Goal: Navigation & Orientation: Find specific page/section

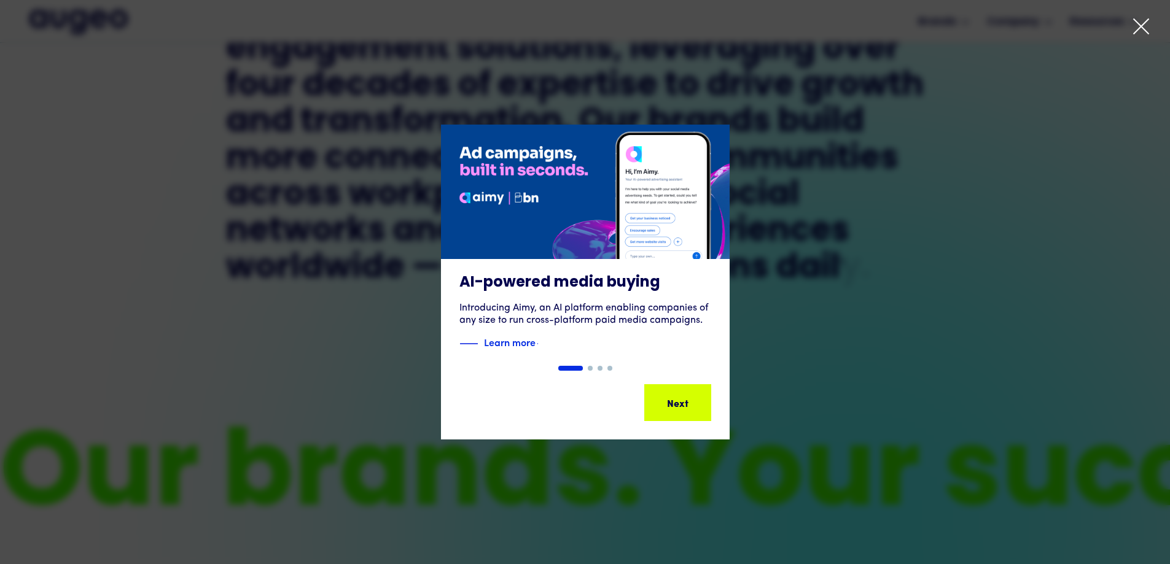
click at [1134, 30] on icon at bounding box center [1141, 26] width 18 height 18
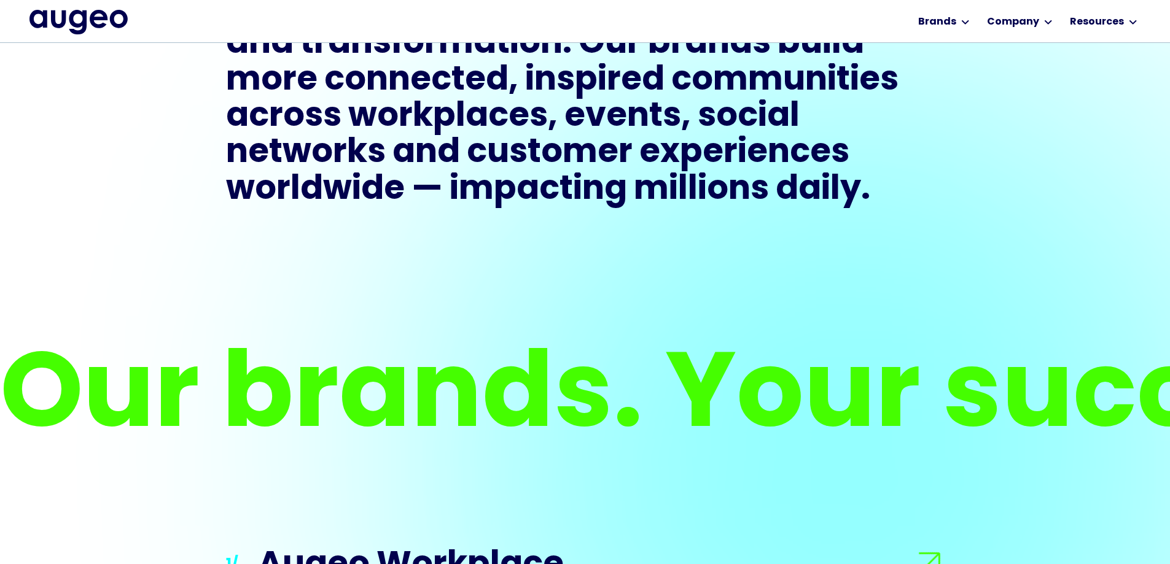
click at [1134, 30] on div "Resources" at bounding box center [1104, 21] width 74 height 42
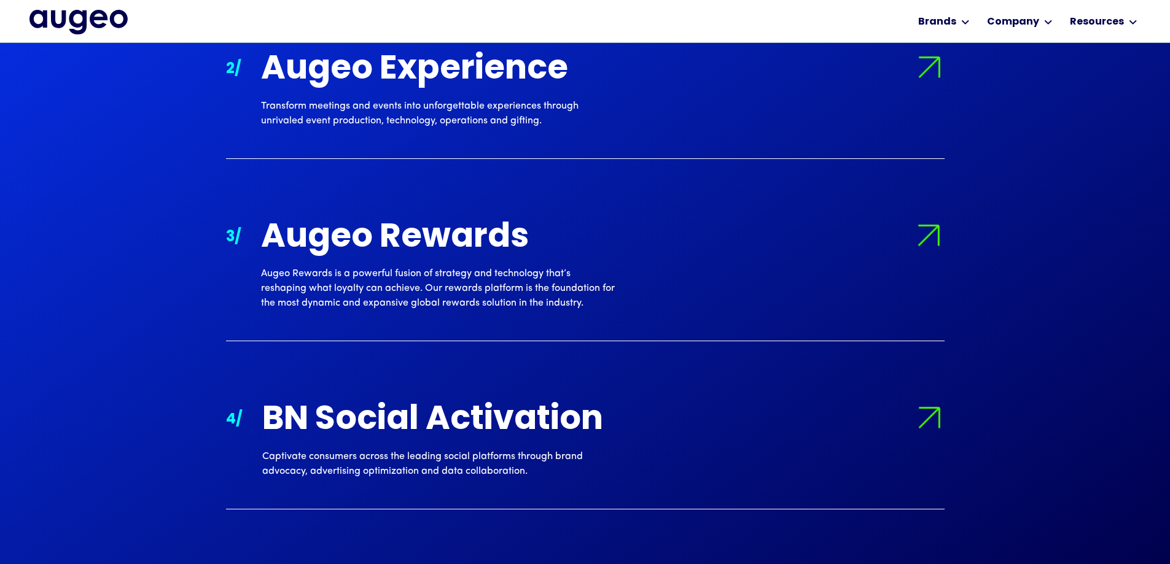
scroll to position [1472, 0]
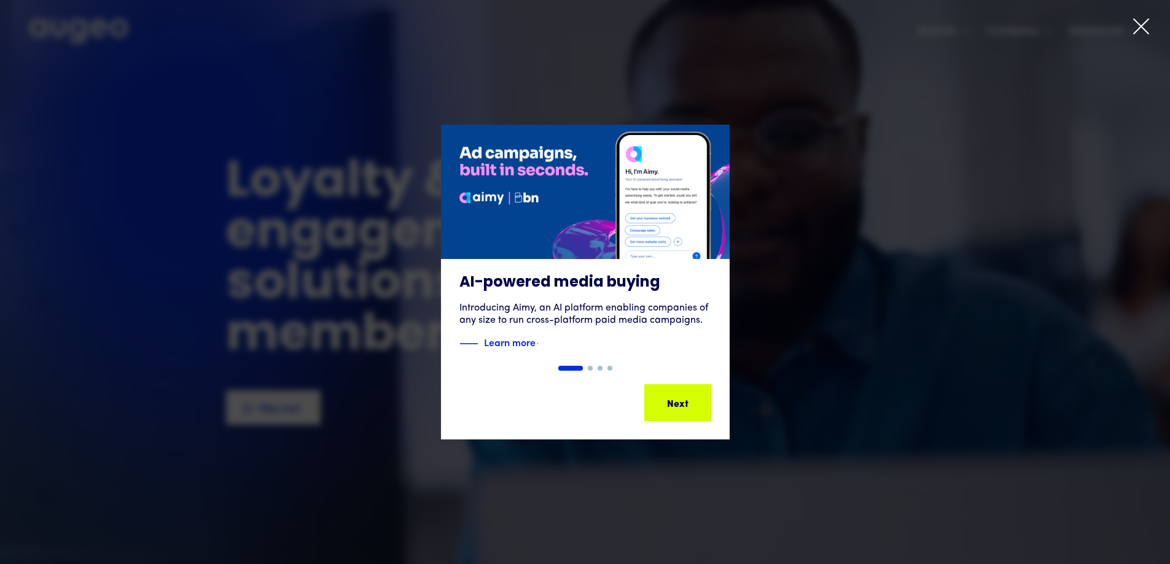
click at [1137, 29] on icon at bounding box center [1141, 26] width 18 height 18
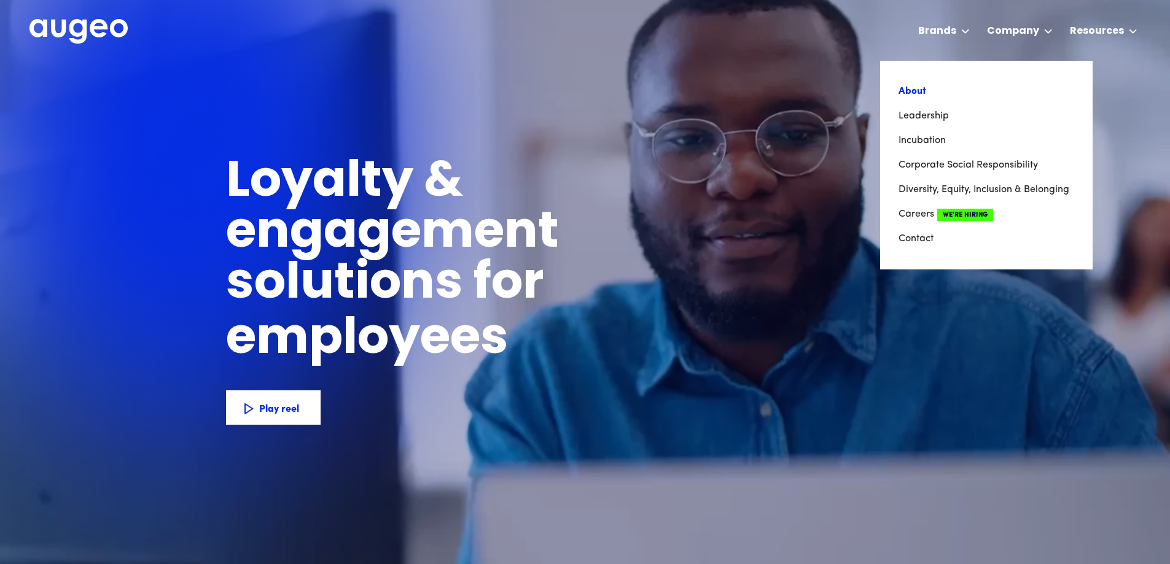
click at [916, 93] on link "About" at bounding box center [986, 91] width 176 height 25
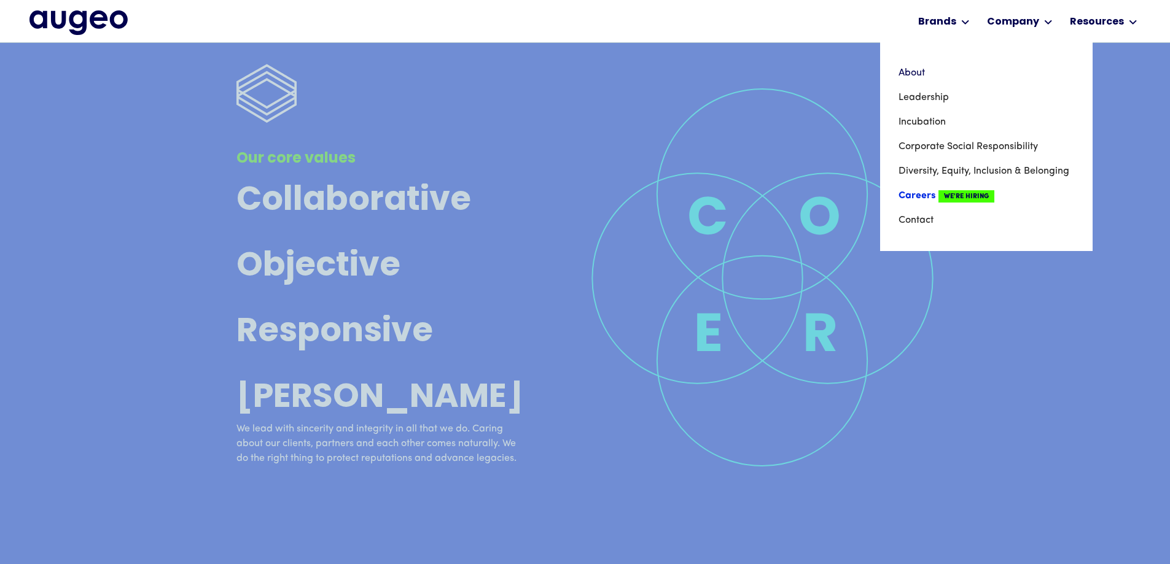
scroll to position [4457, 0]
click at [927, 197] on link "Careers We're Hiring" at bounding box center [986, 196] width 176 height 25
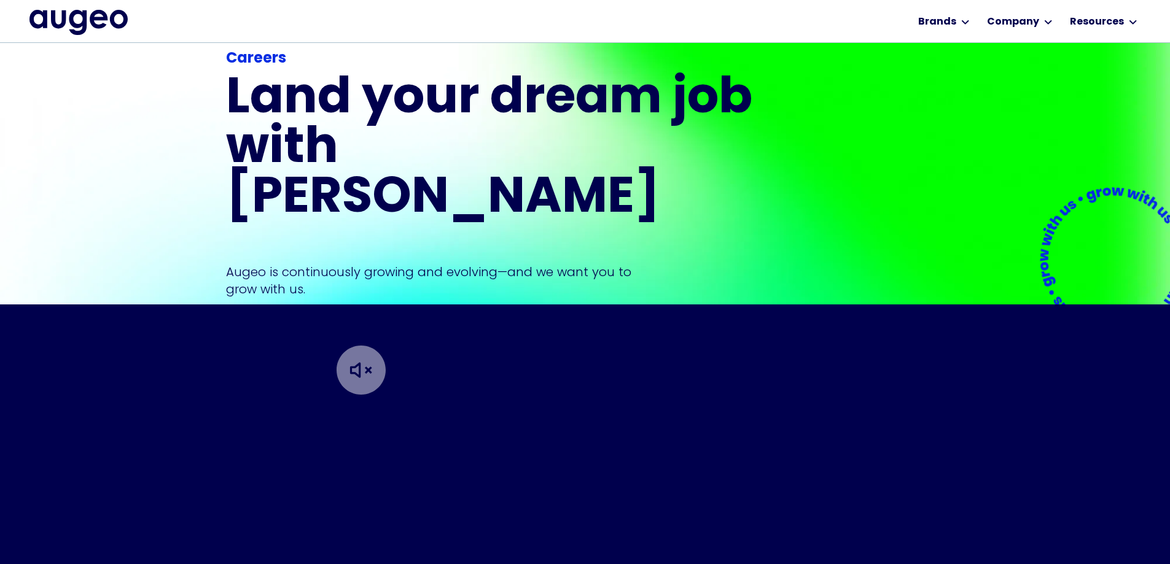
click at [305, 309] on img at bounding box center [361, 370] width 123 height 123
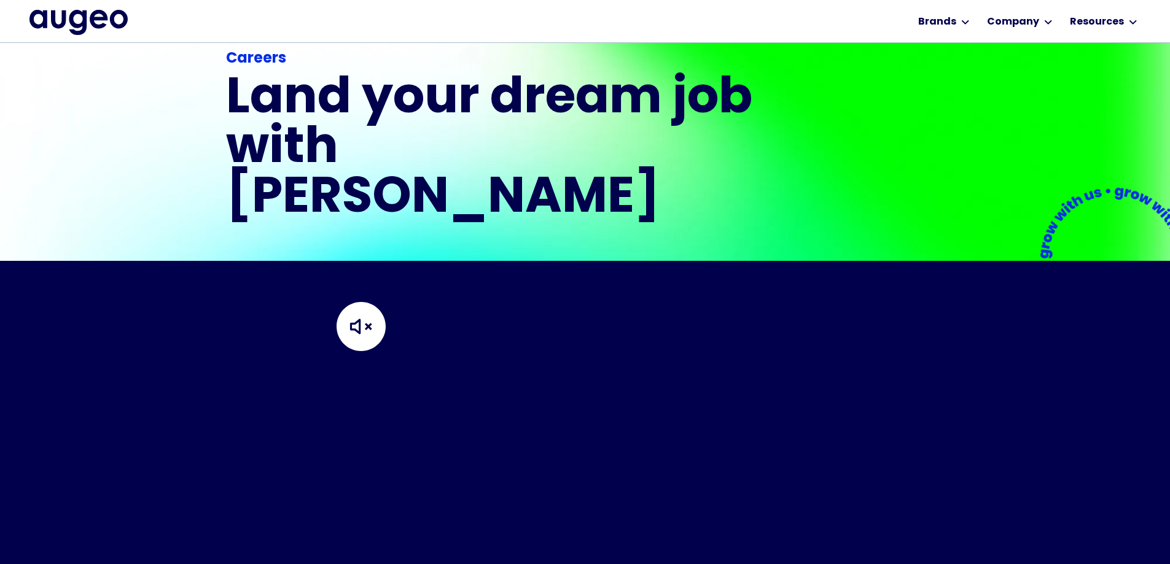
click at [371, 298] on img at bounding box center [361, 326] width 123 height 123
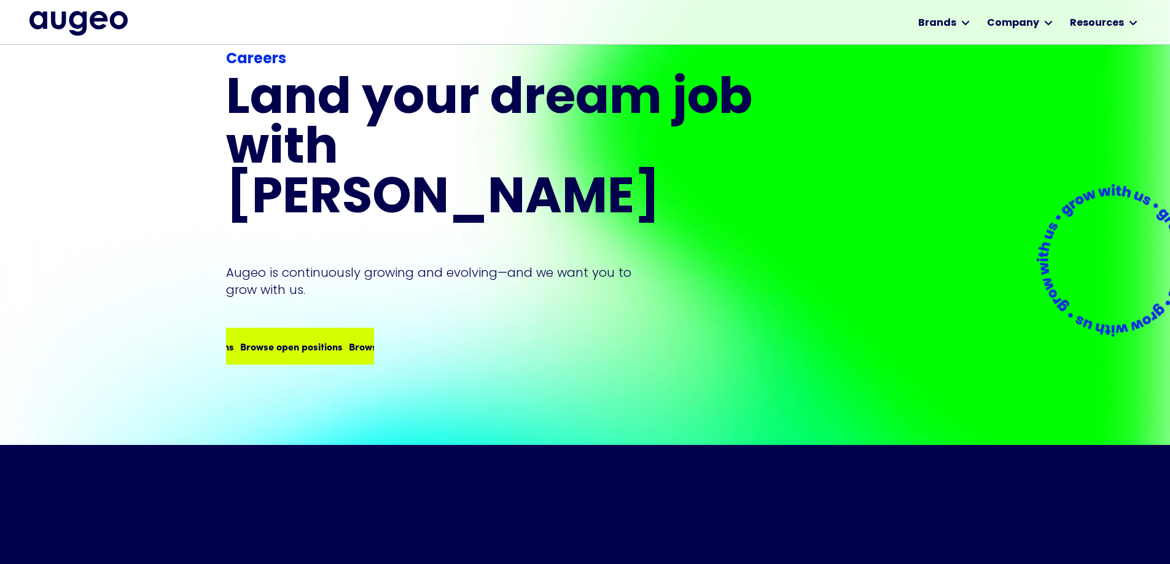
scroll to position [41, 0]
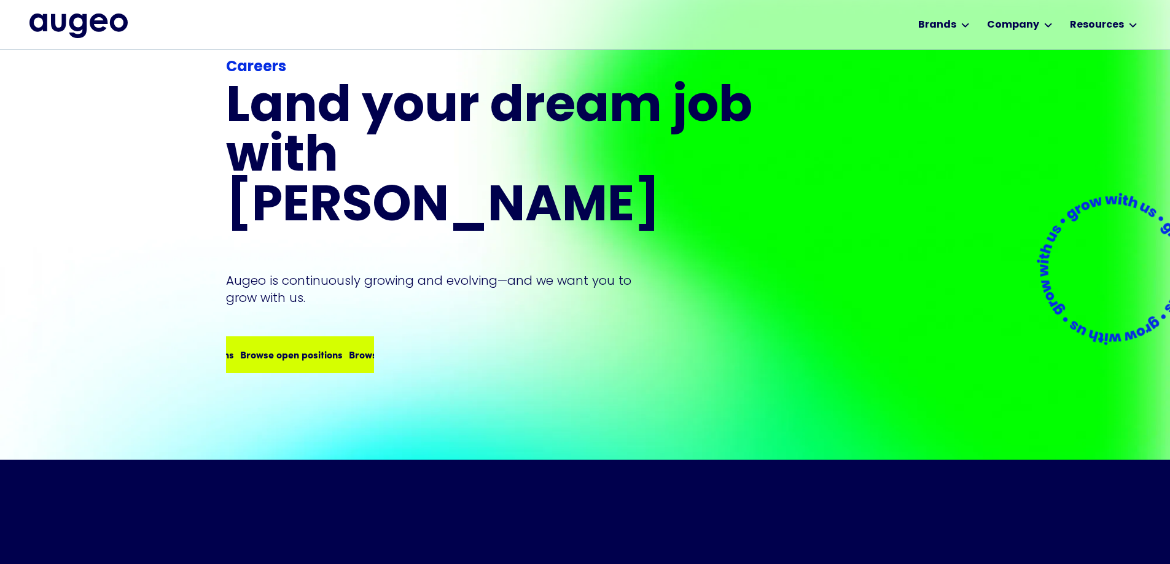
click at [297, 337] on div "Browse open positions Browse open positions Browse open positions Browse open p…" at bounding box center [300, 354] width 146 height 34
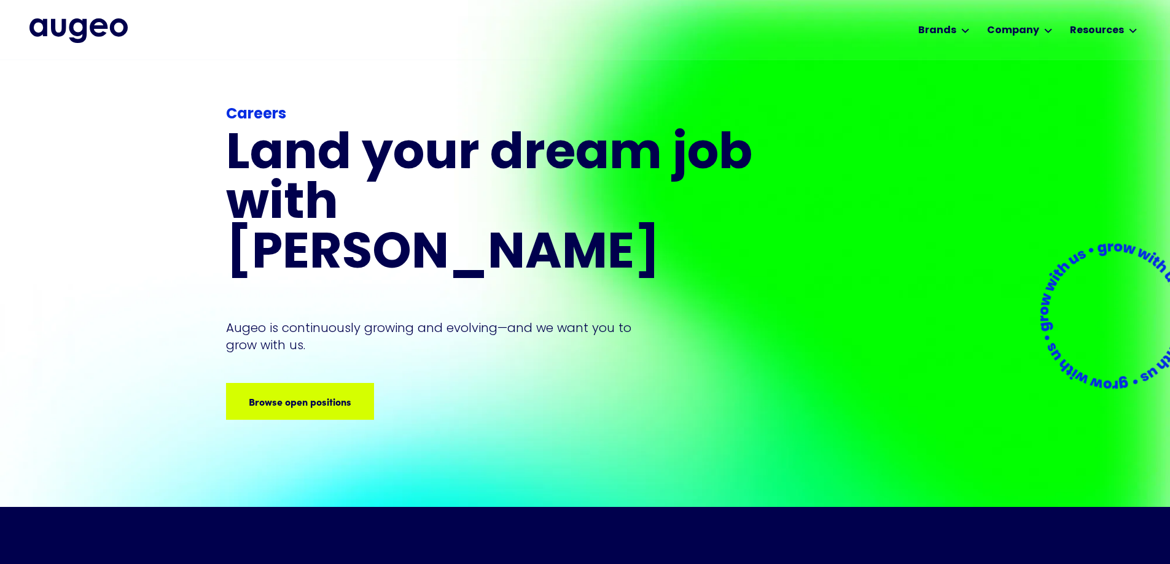
scroll to position [3, 0]
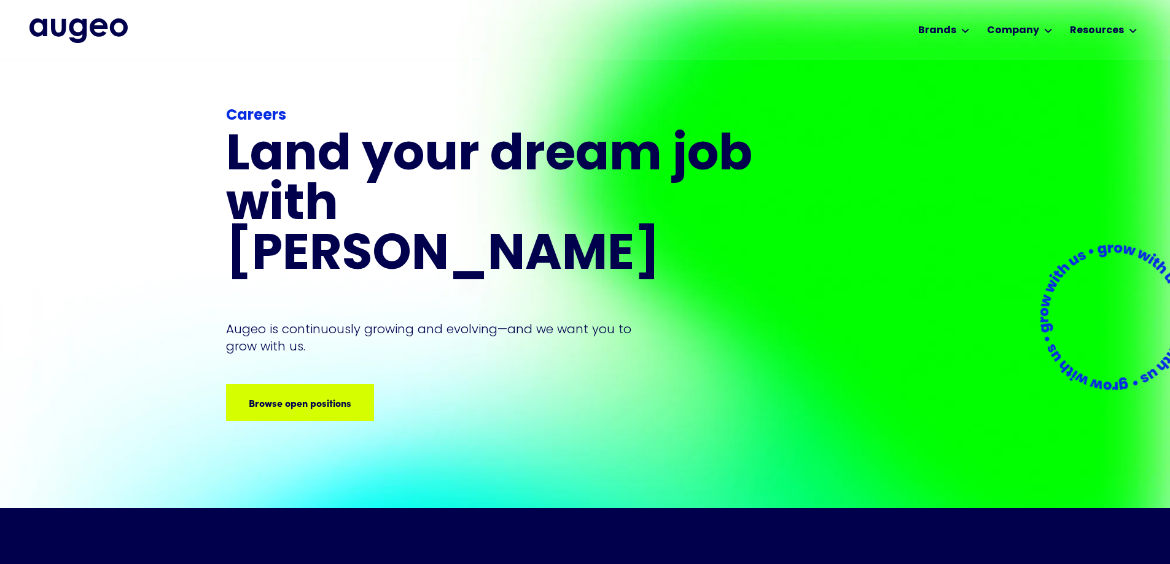
click at [72, 37] on img "home" at bounding box center [78, 30] width 98 height 25
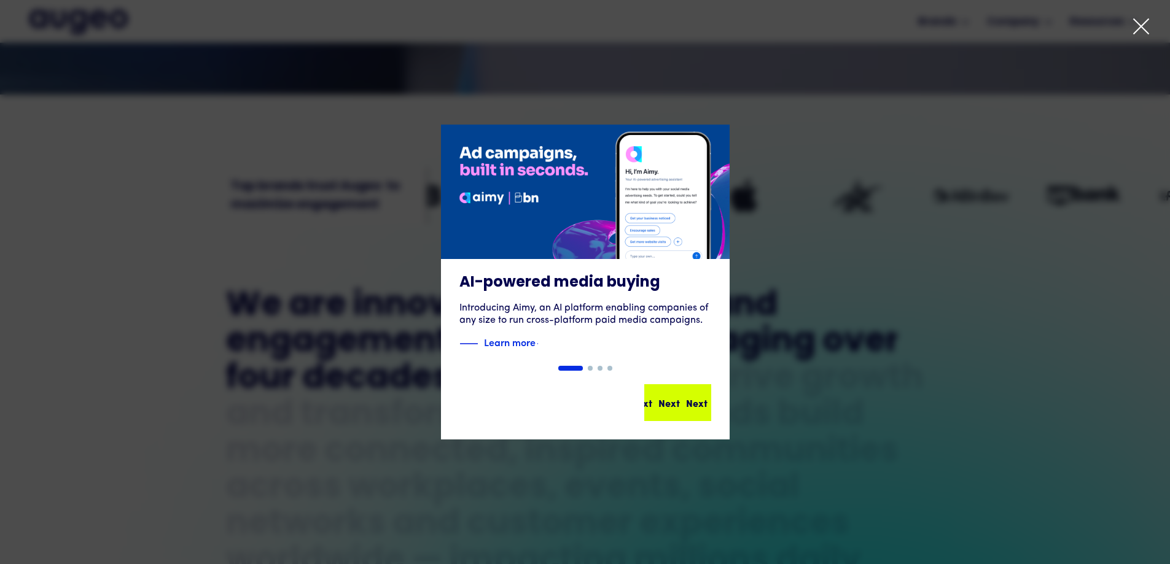
click at [658, 402] on div "Next" at bounding box center [646, 402] width 21 height 15
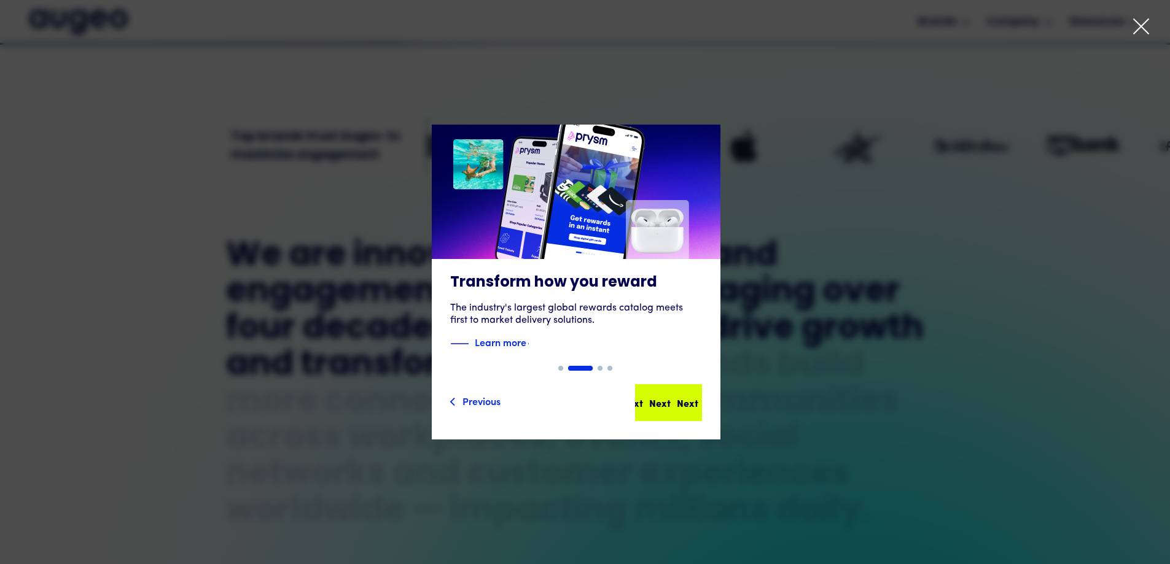
click at [673, 399] on div "Next" at bounding box center [675, 402] width 21 height 15
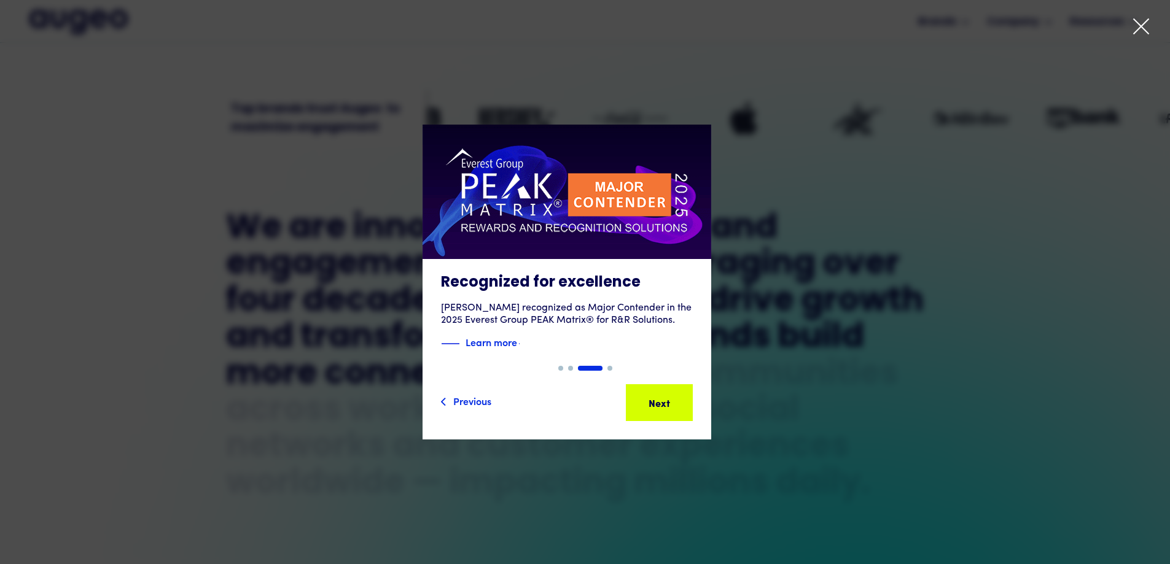
click at [673, 399] on div "Next Next Next Next" at bounding box center [664, 402] width 111 height 15
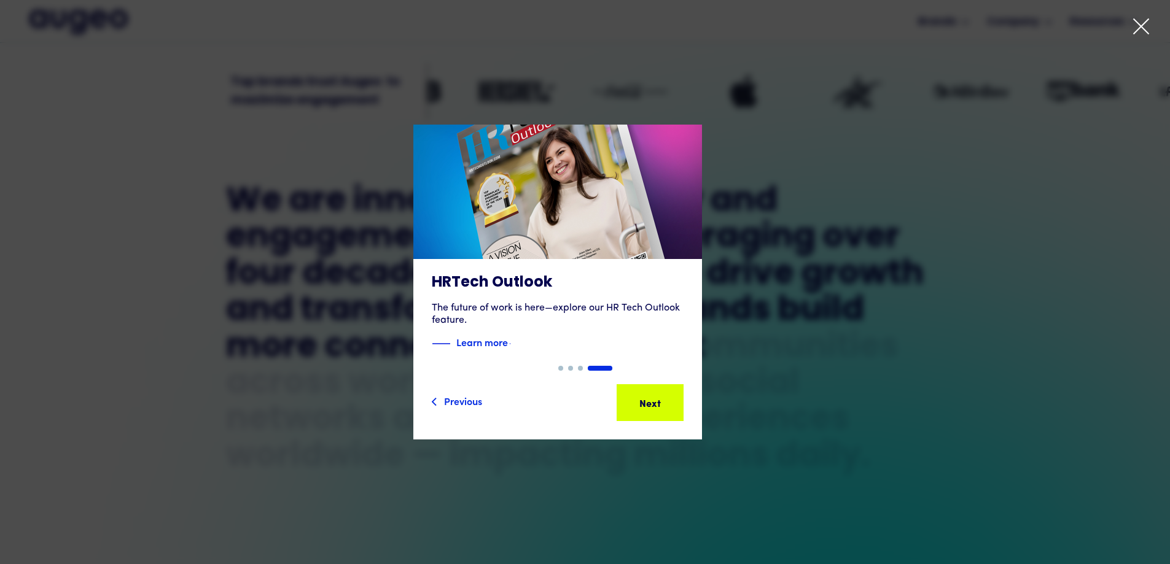
click at [673, 399] on div "Next Next Next Next" at bounding box center [635, 402] width 111 height 15
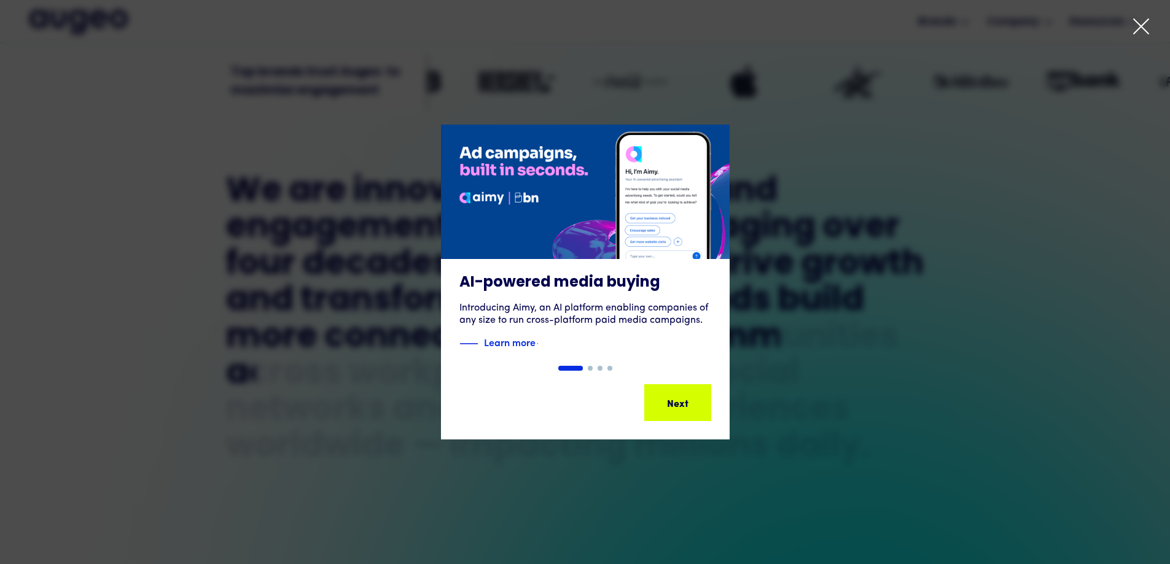
click at [673, 399] on div "Next Next Next Next" at bounding box center [665, 402] width 111 height 15
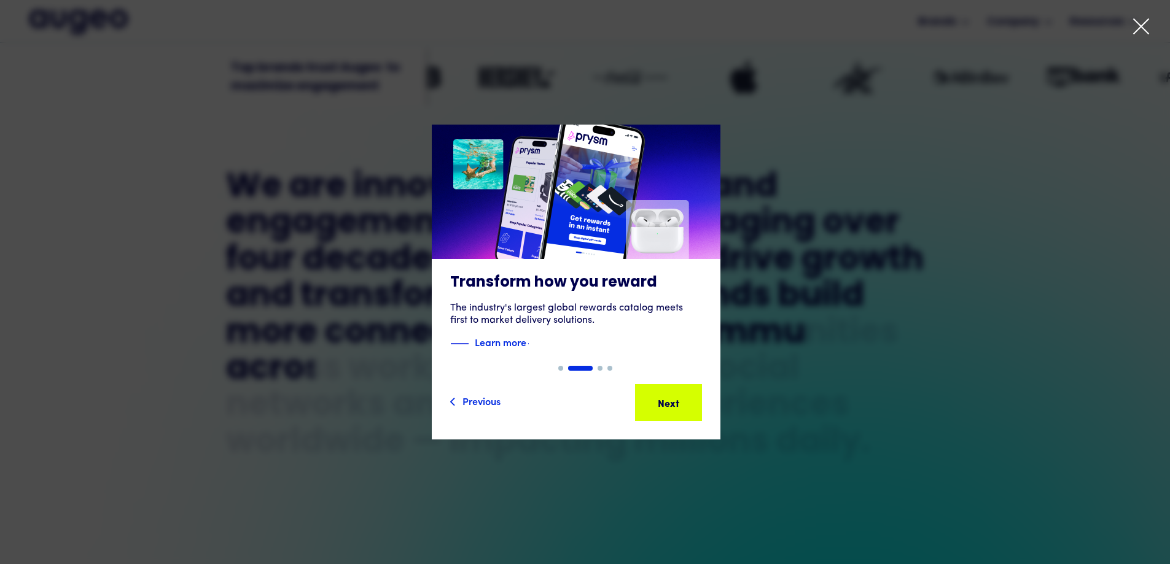
click at [1139, 27] on icon at bounding box center [1141, 26] width 18 height 18
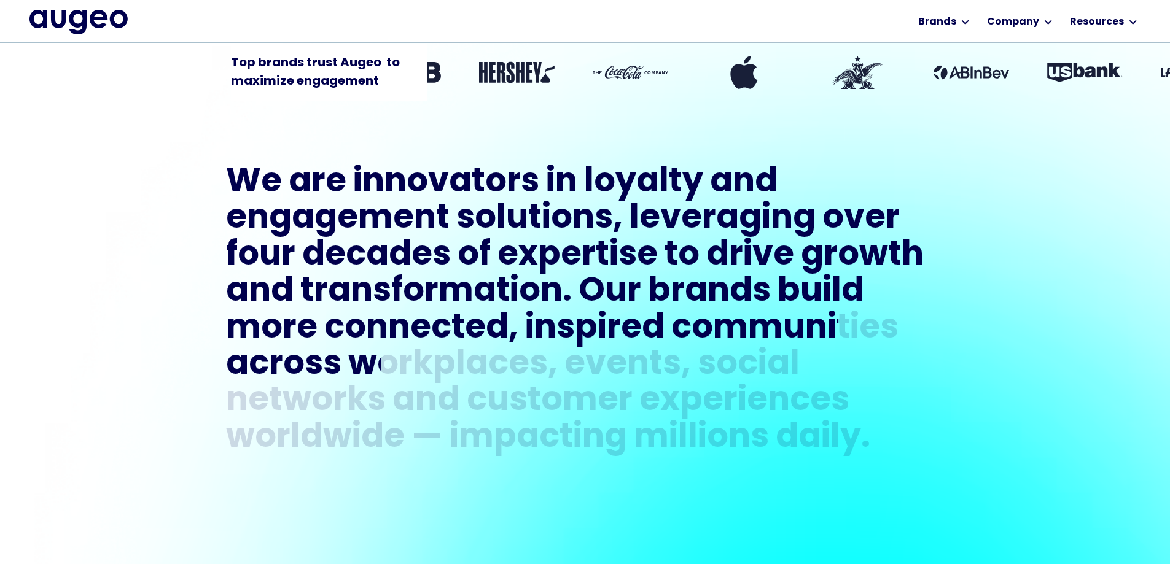
scroll to position [557, 0]
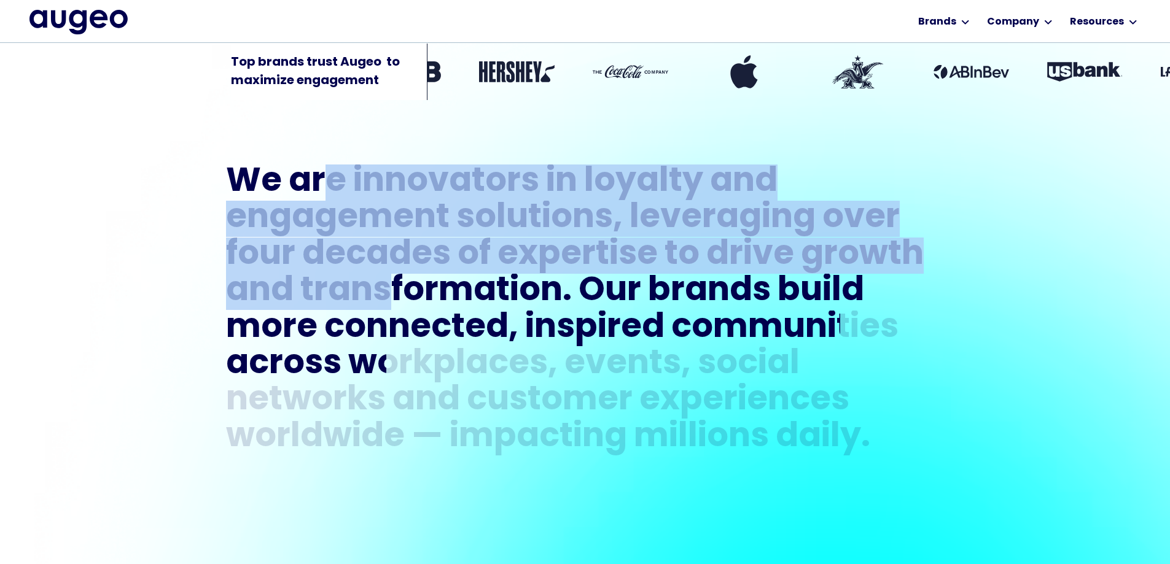
drag, startPoint x: 322, startPoint y: 187, endPoint x: 394, endPoint y: 284, distance: 120.7
click at [396, 279] on h1 "We are innovators in loyalty and engagement solutions, leveraging over four dec…" at bounding box center [585, 311] width 718 height 292
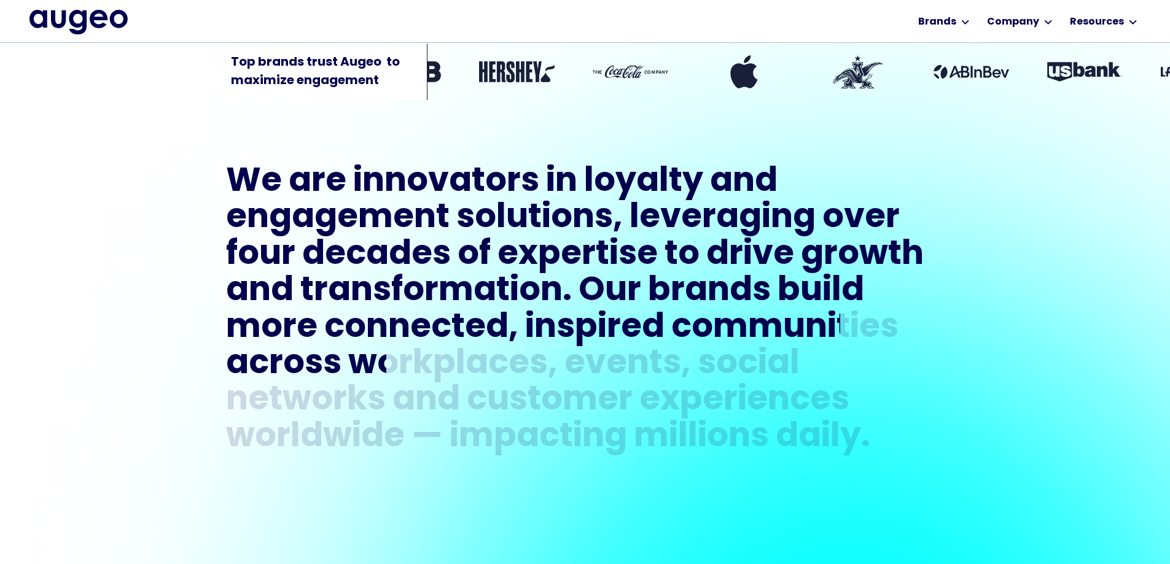
click at [438, 288] on div "transformation." at bounding box center [435, 292] width 271 height 36
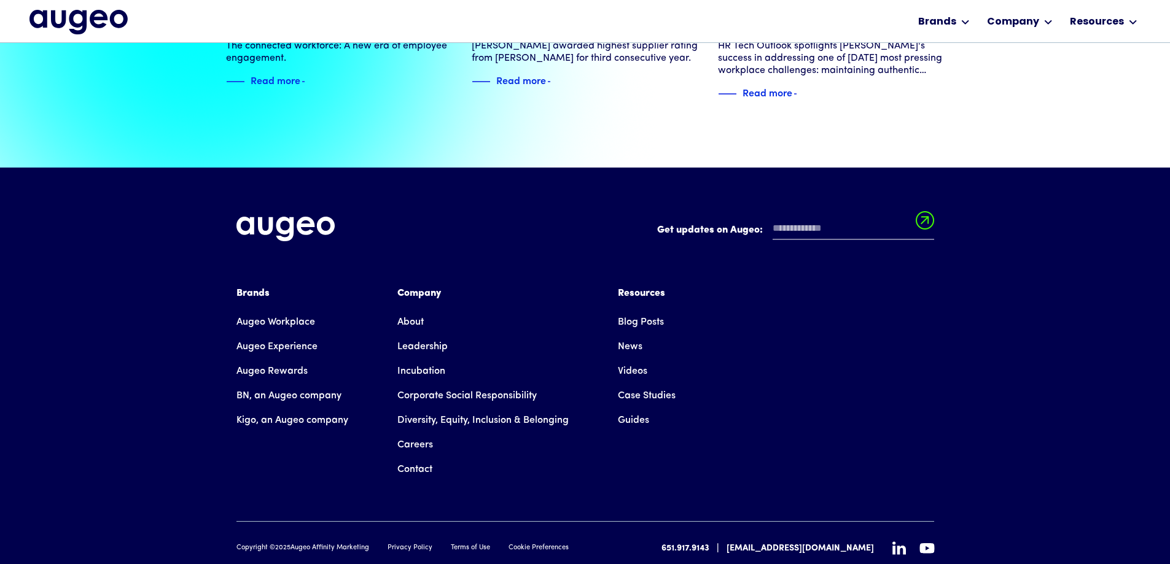
click at [288, 335] on link "Augeo Experience" at bounding box center [276, 347] width 81 height 25
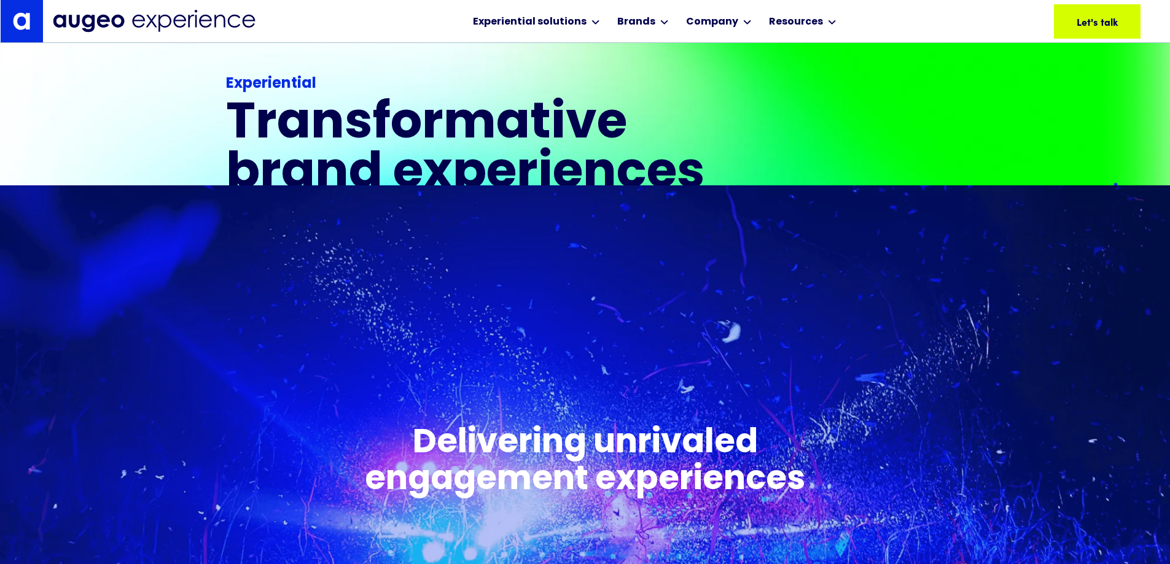
scroll to position [309, 0]
